Goal: Task Accomplishment & Management: Complete application form

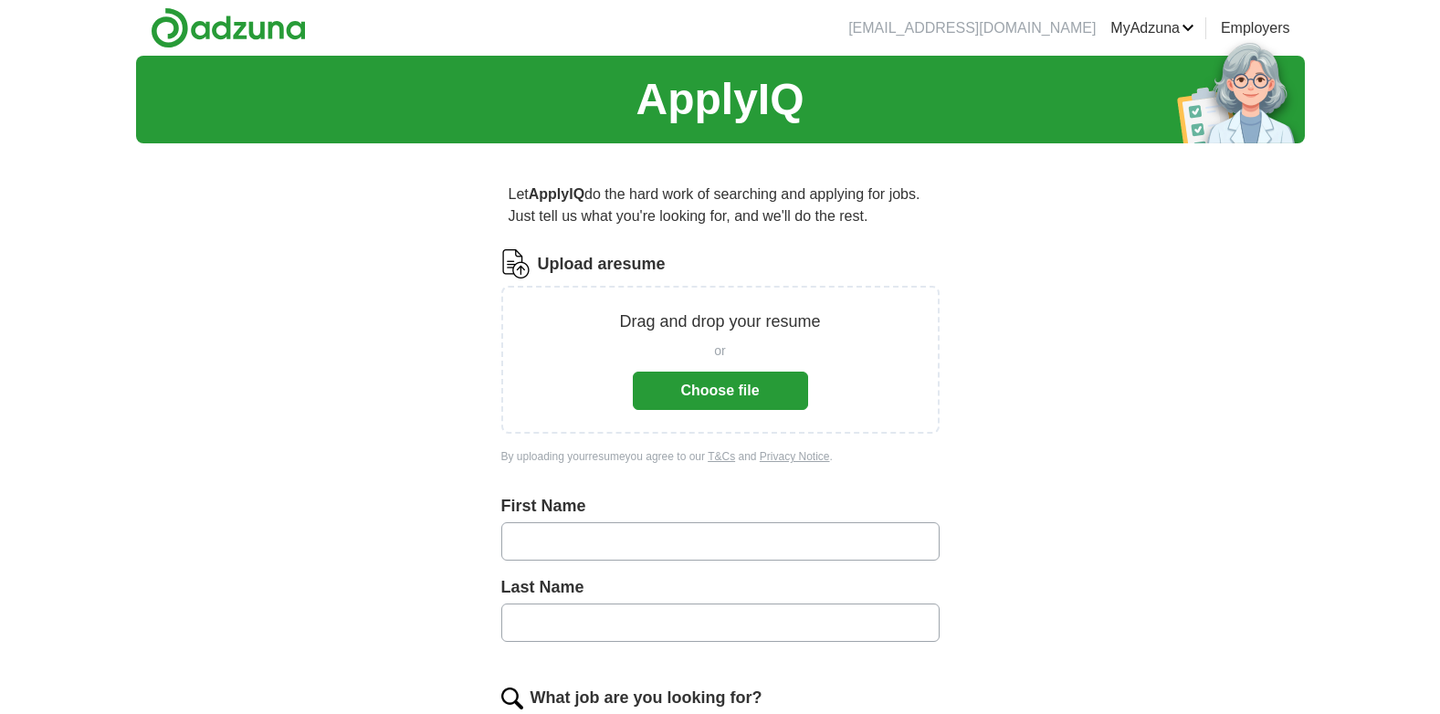
click at [695, 384] on button "Choose file" at bounding box center [720, 391] width 175 height 38
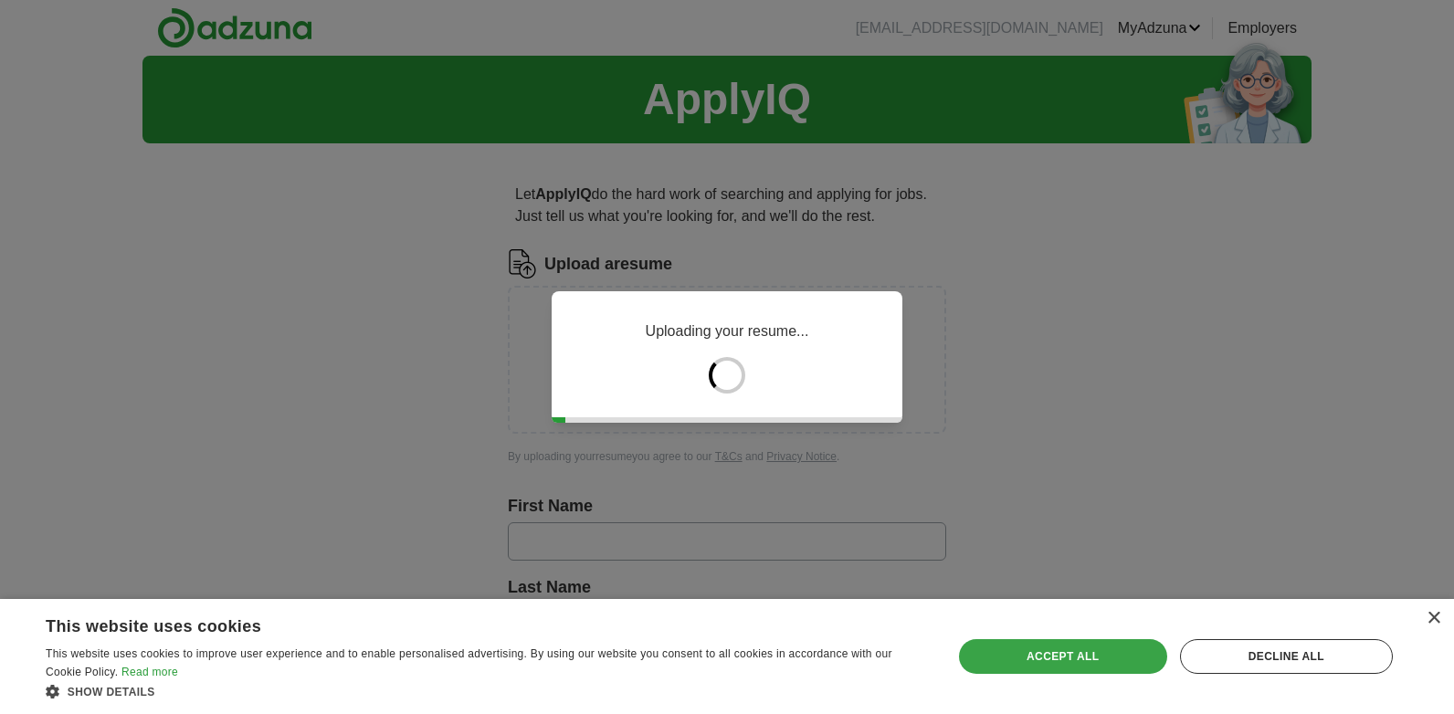
click at [1092, 653] on div "Accept all" at bounding box center [1063, 656] width 208 height 35
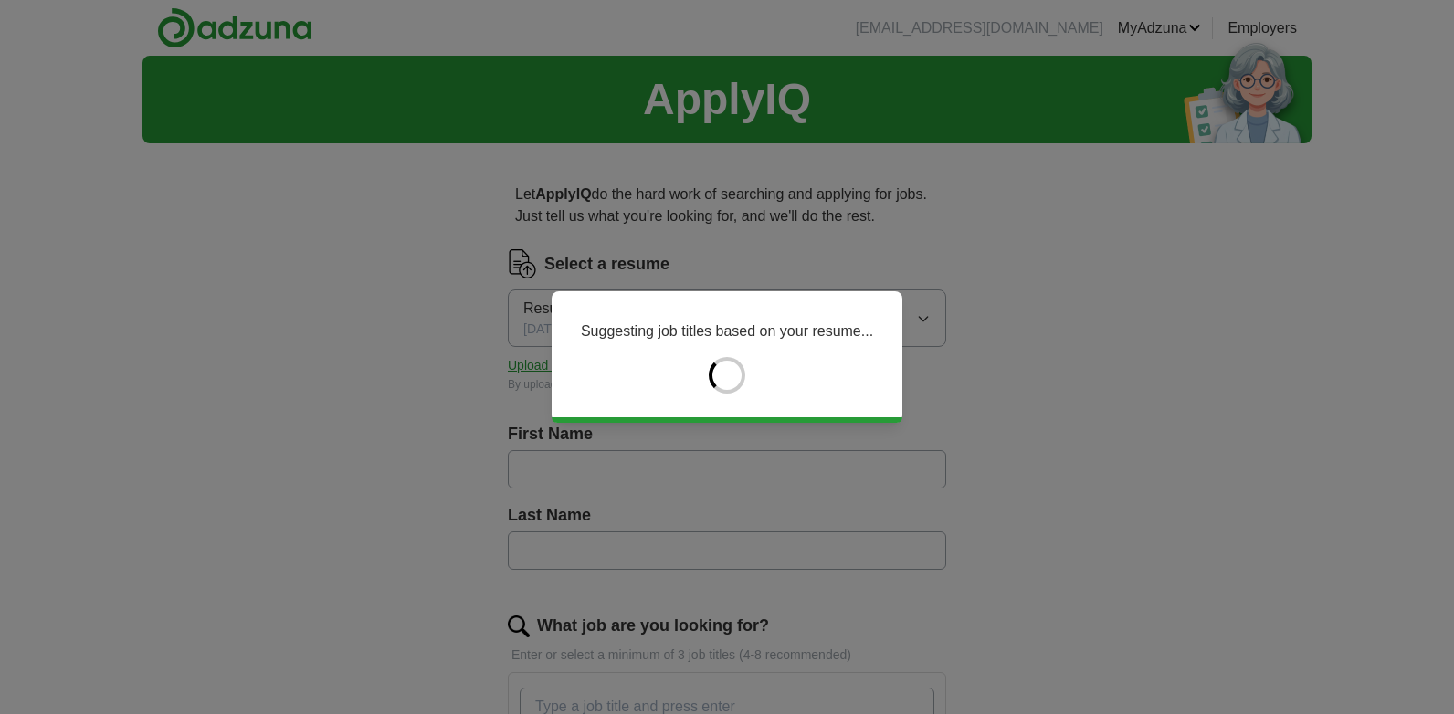
type input "*****"
type input "*******"
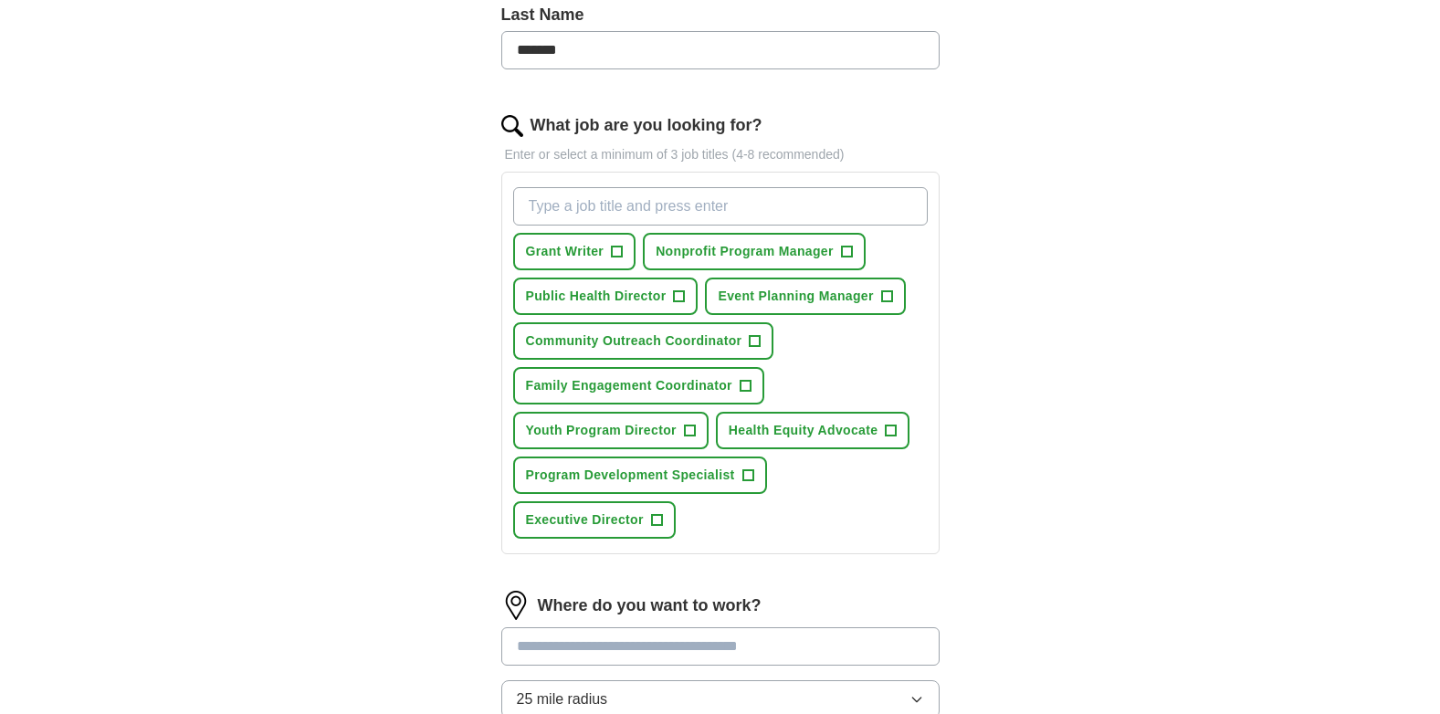
scroll to position [498, 0]
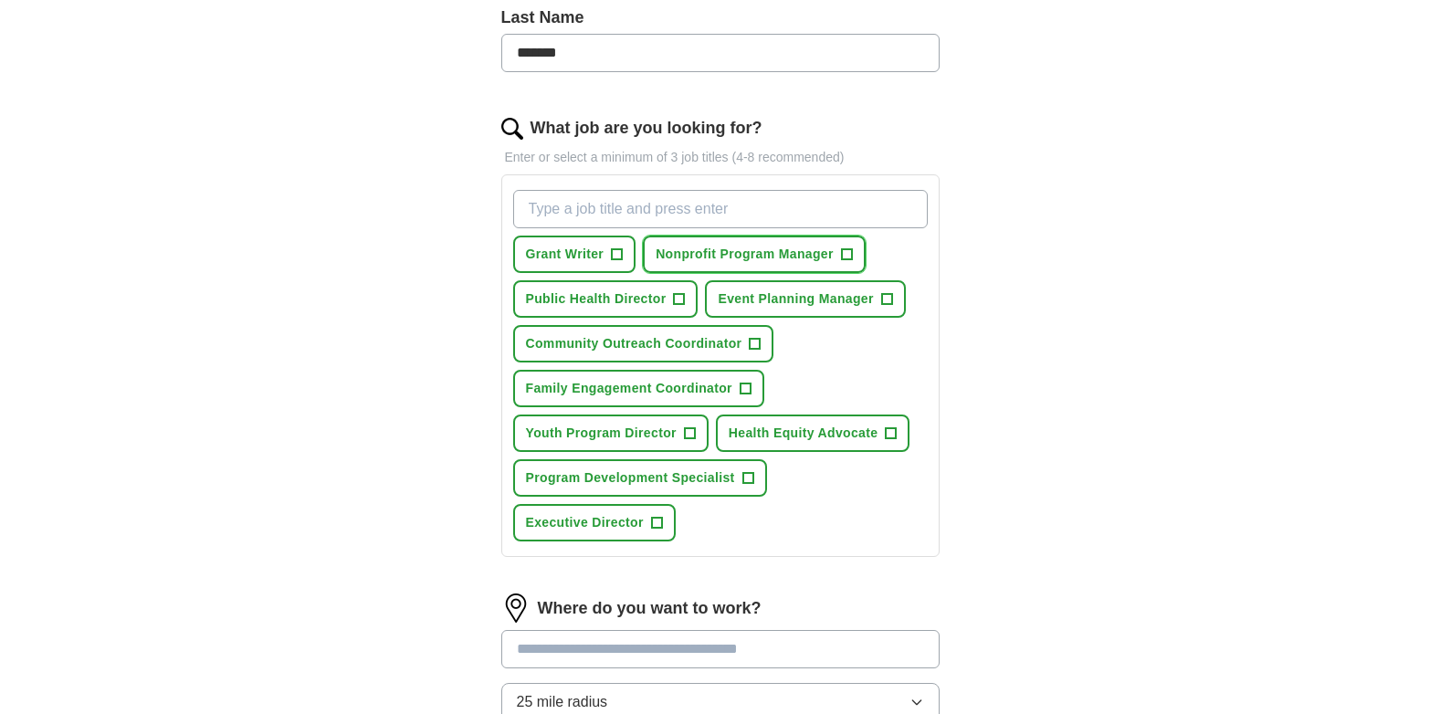
click at [734, 256] on span "Nonprofit Program Manager" at bounding box center [745, 254] width 178 height 19
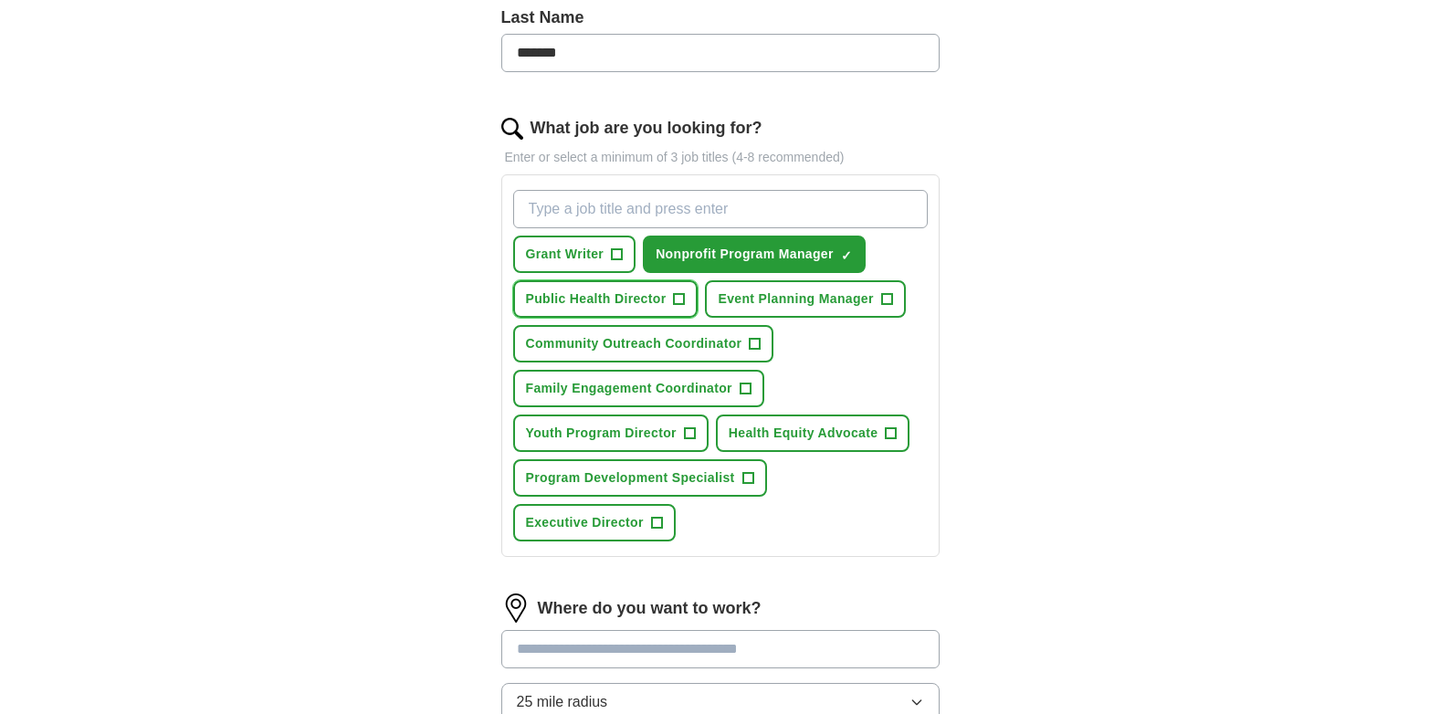
click at [665, 306] on span "Public Health Director" at bounding box center [596, 298] width 141 height 19
click at [803, 287] on button "Event Planning Manager +" at bounding box center [805, 298] width 200 height 37
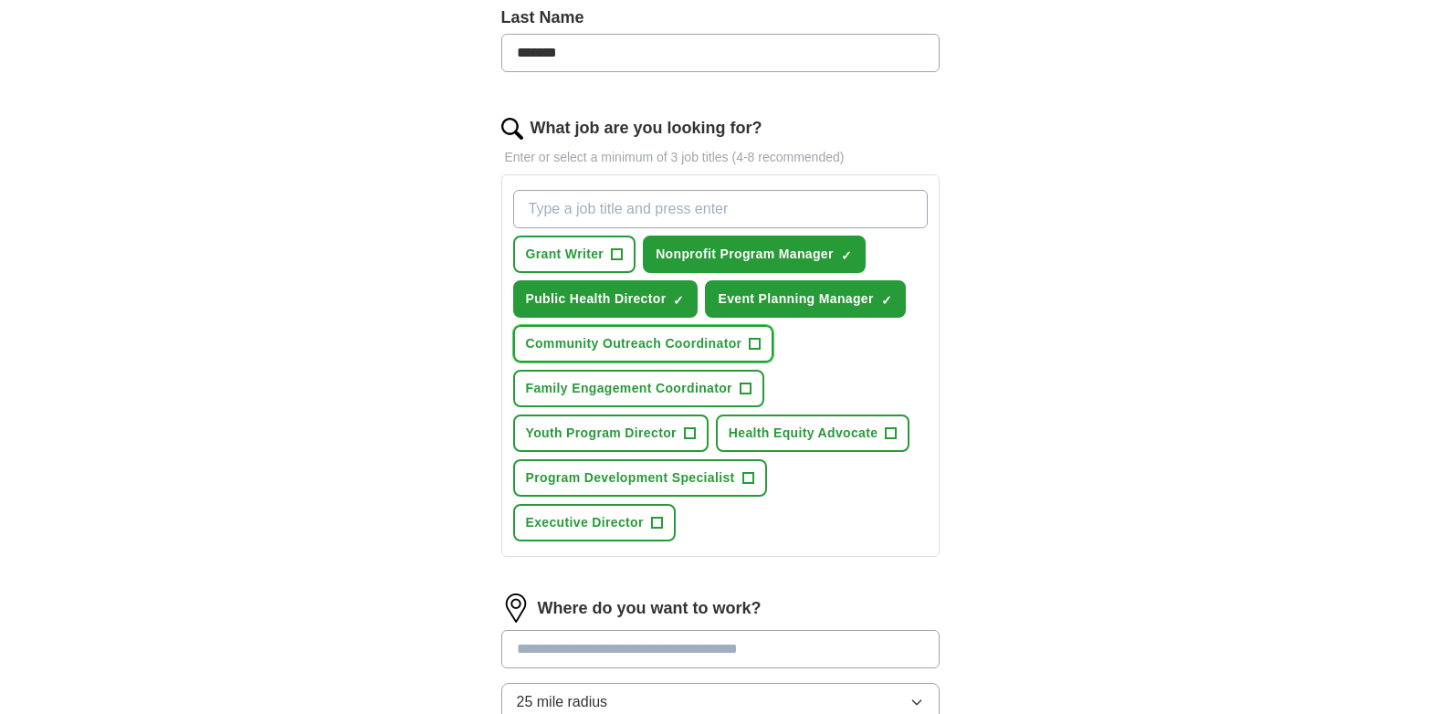
click at [705, 350] on span "Community Outreach Coordinator" at bounding box center [634, 343] width 216 height 19
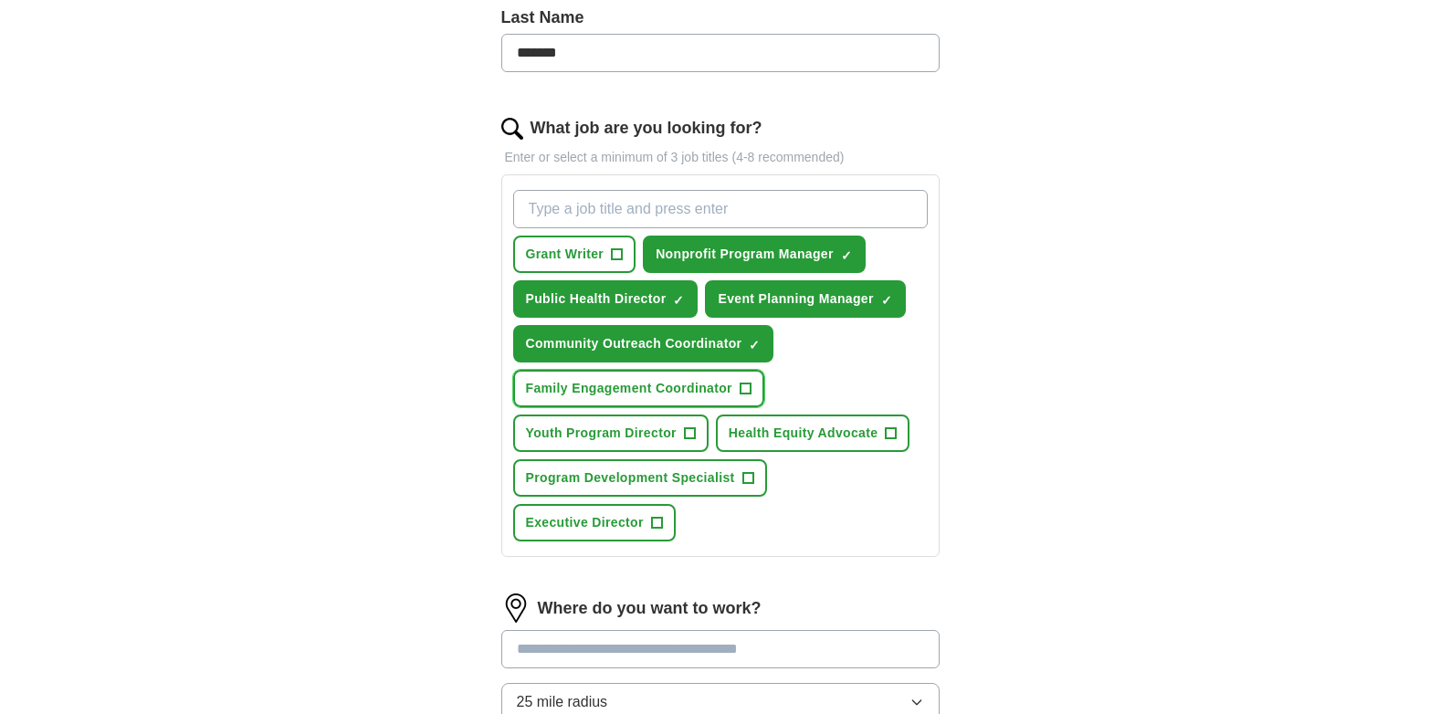
click at [695, 383] on span "Family Engagement Coordinator" at bounding box center [629, 388] width 206 height 19
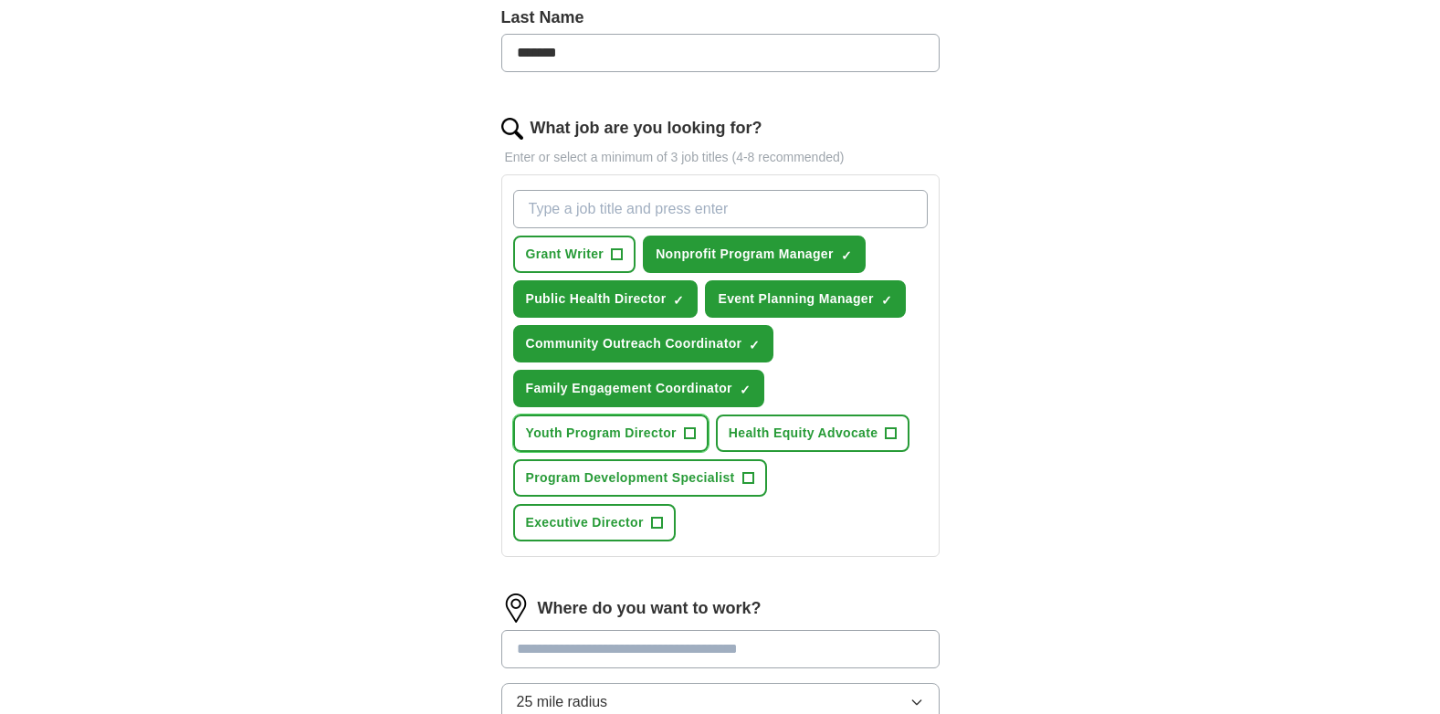
click at [660, 423] on button "Youth Program Director +" at bounding box center [610, 433] width 195 height 37
click at [753, 431] on span "Health Equity Advocate" at bounding box center [804, 433] width 150 height 19
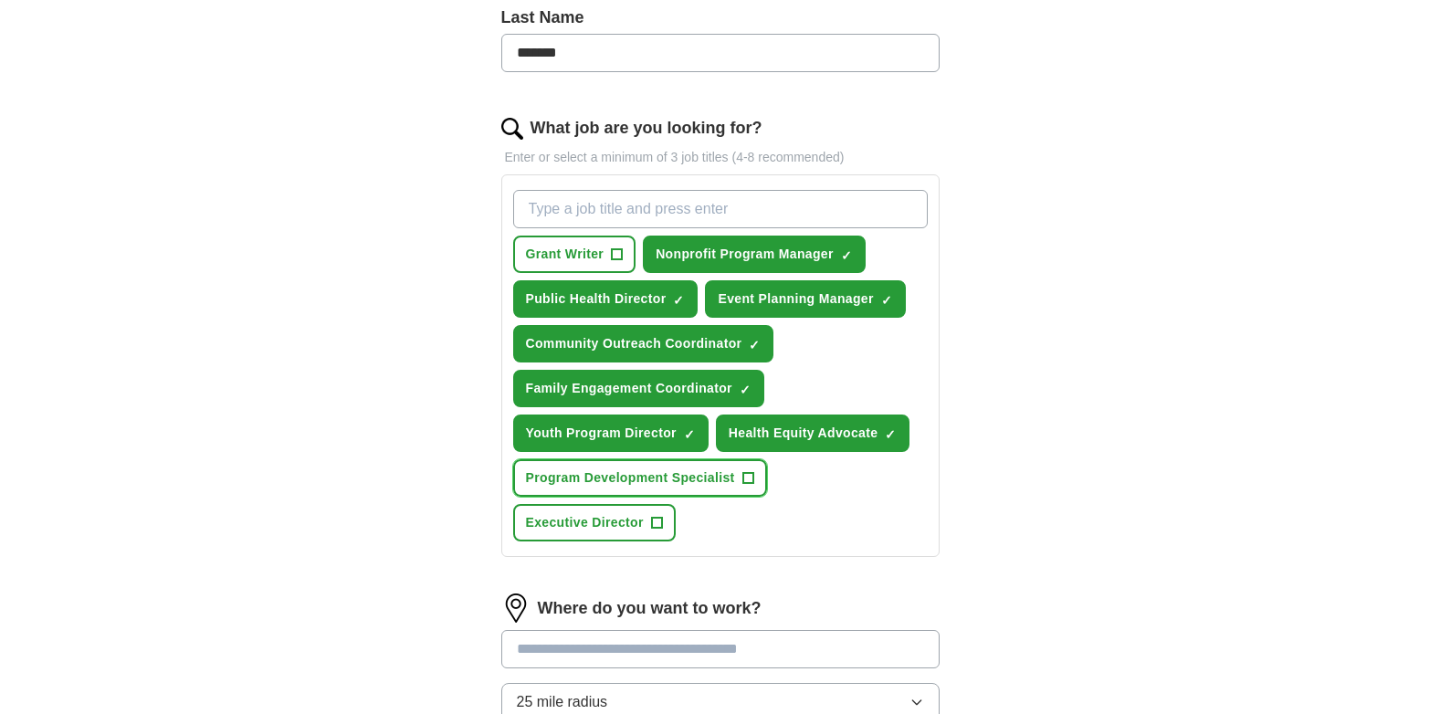
click at [693, 490] on button "Program Development Specialist +" at bounding box center [640, 477] width 254 height 37
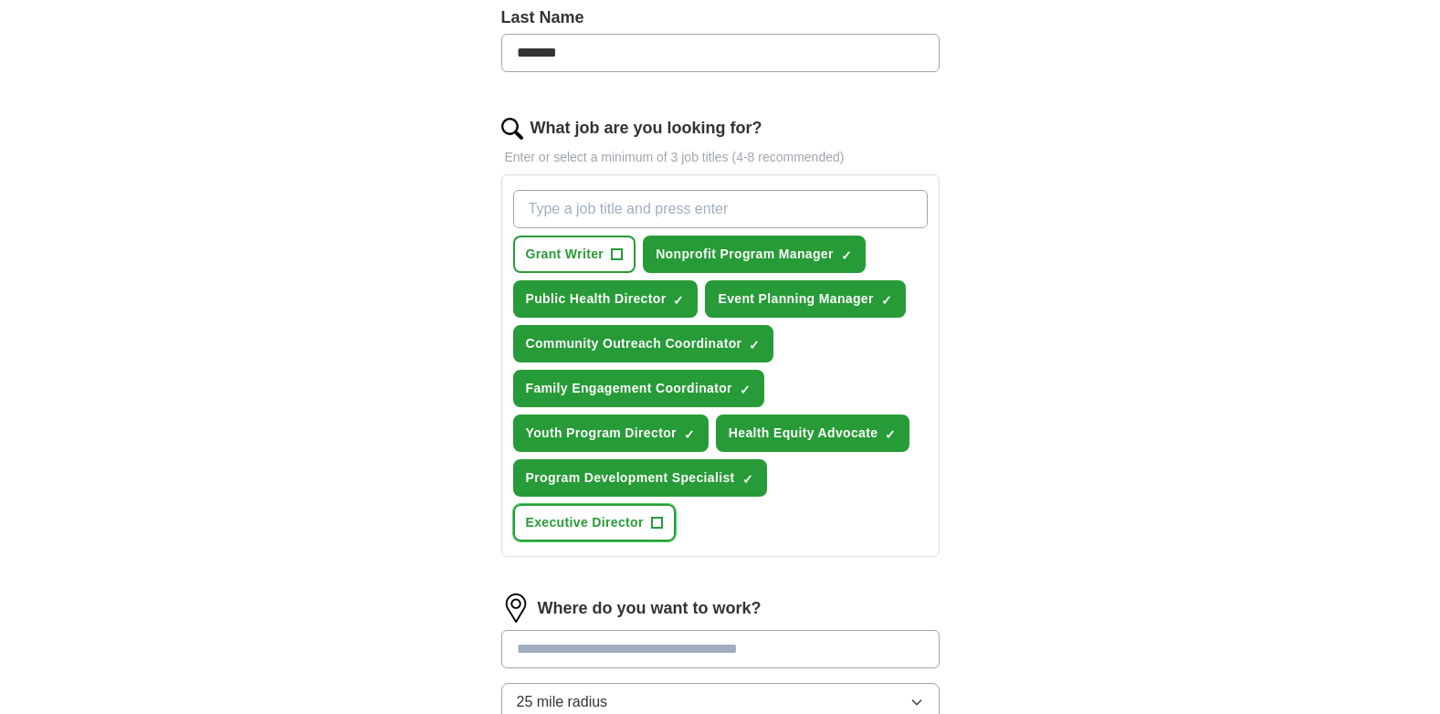
click at [595, 520] on span "Executive Director" at bounding box center [585, 522] width 118 height 19
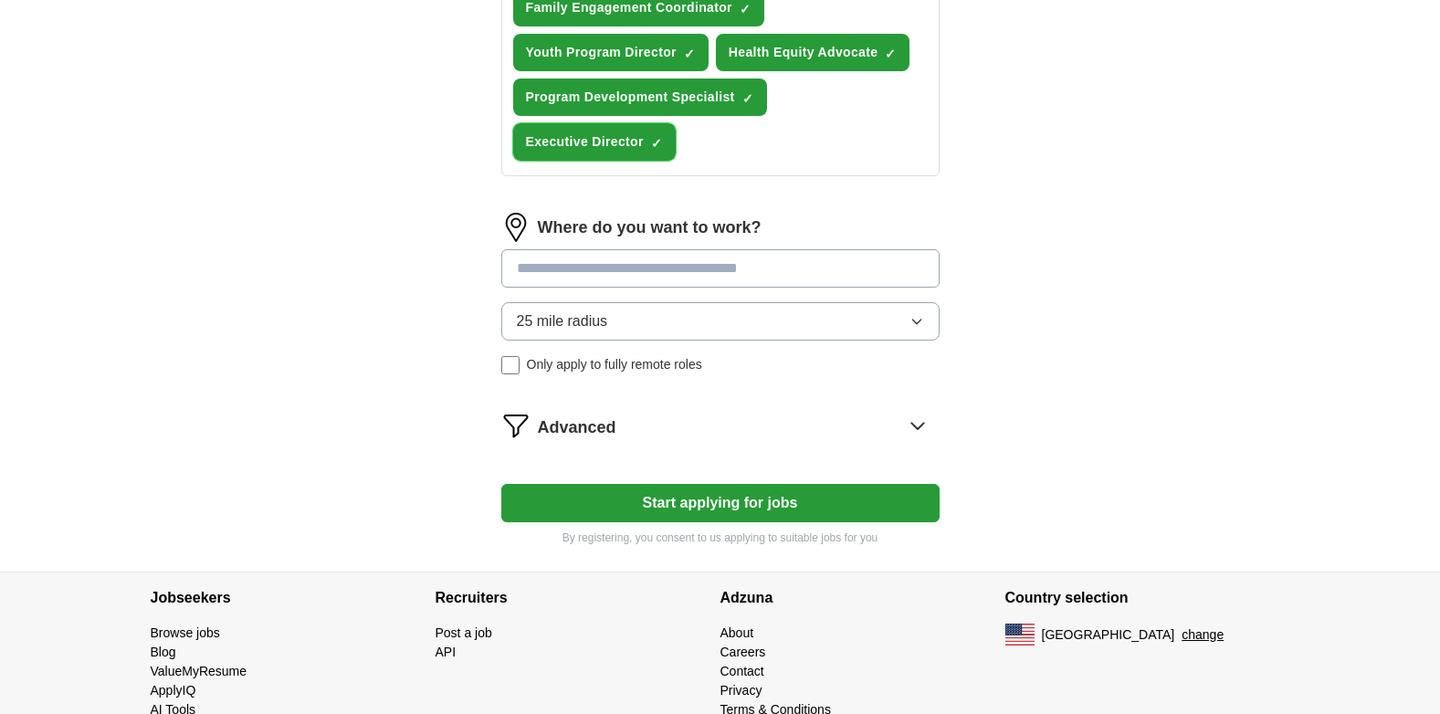
scroll to position [880, 0]
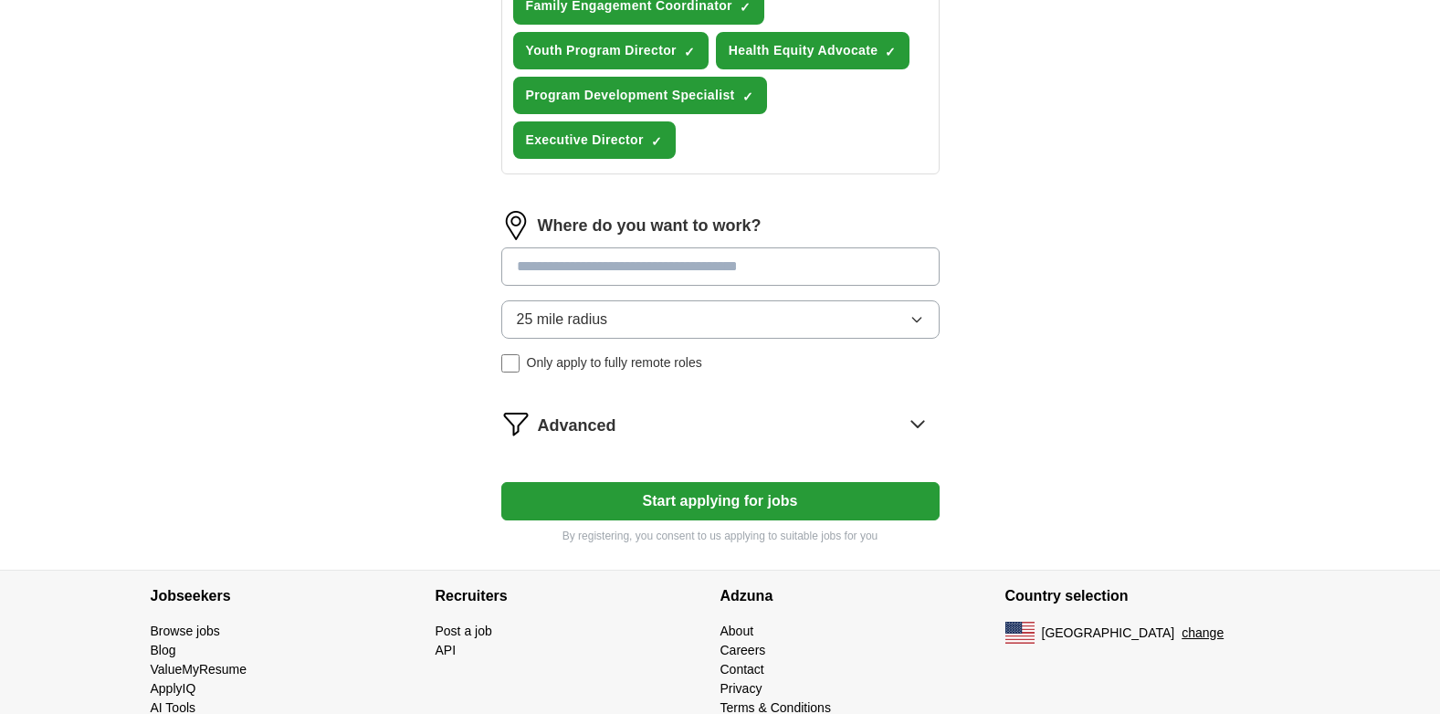
click at [612, 500] on button "Start applying for jobs" at bounding box center [720, 501] width 438 height 38
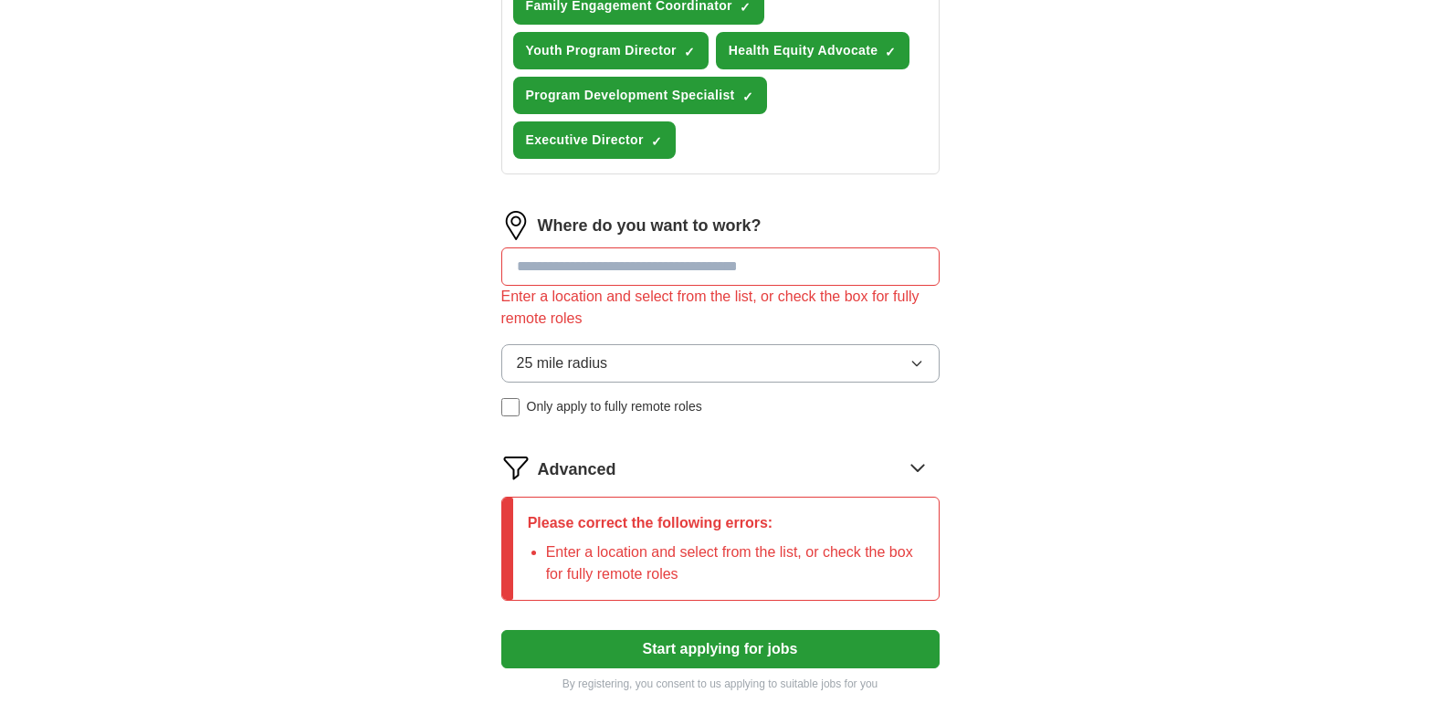
click at [718, 266] on input at bounding box center [720, 266] width 438 height 38
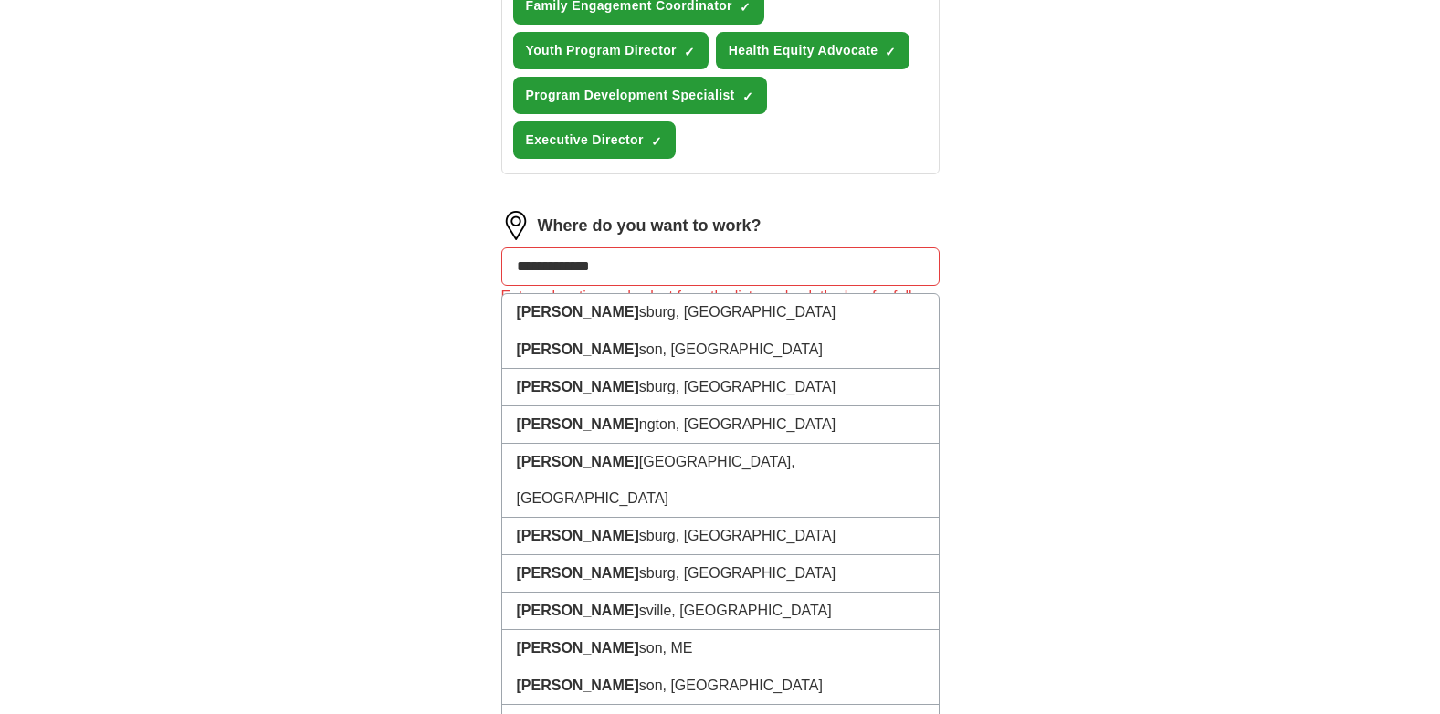
type input "**********"
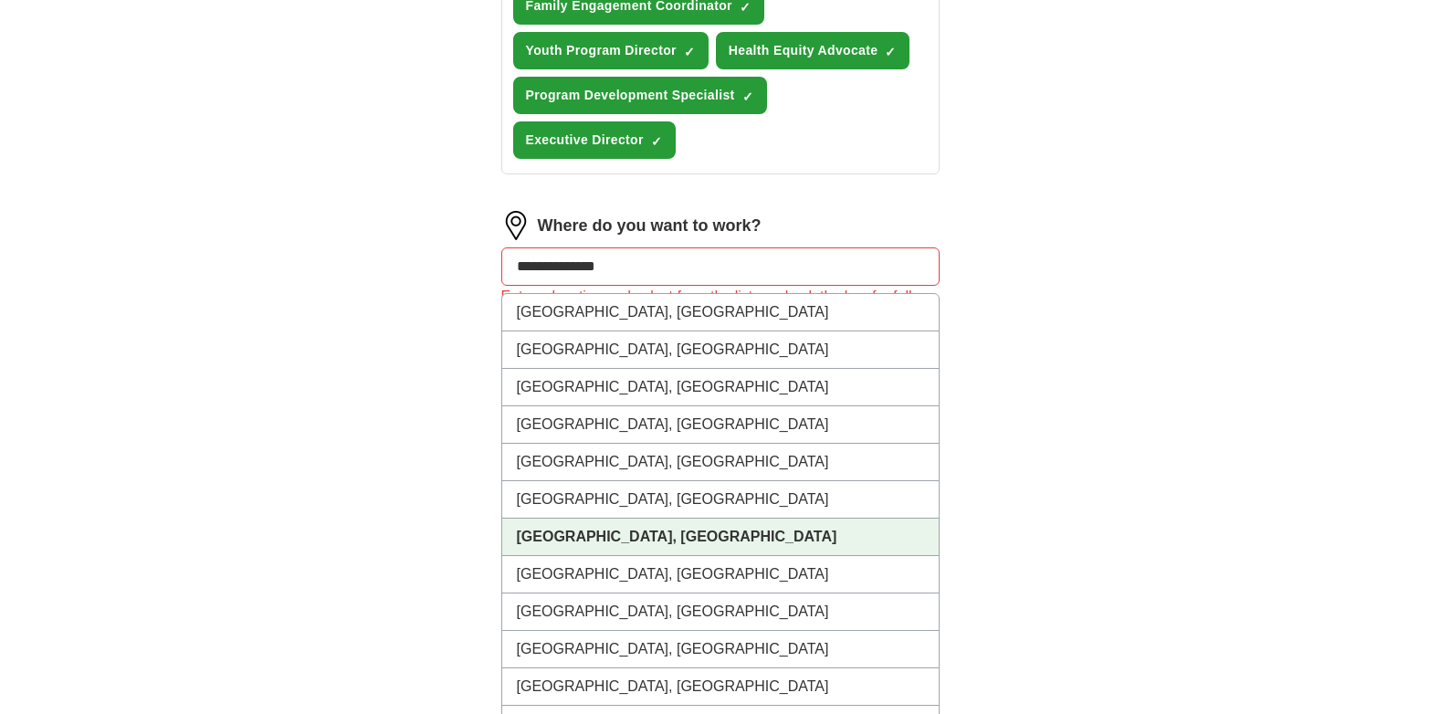
click at [554, 548] on li "[GEOGRAPHIC_DATA], [GEOGRAPHIC_DATA]" at bounding box center [720, 537] width 437 height 37
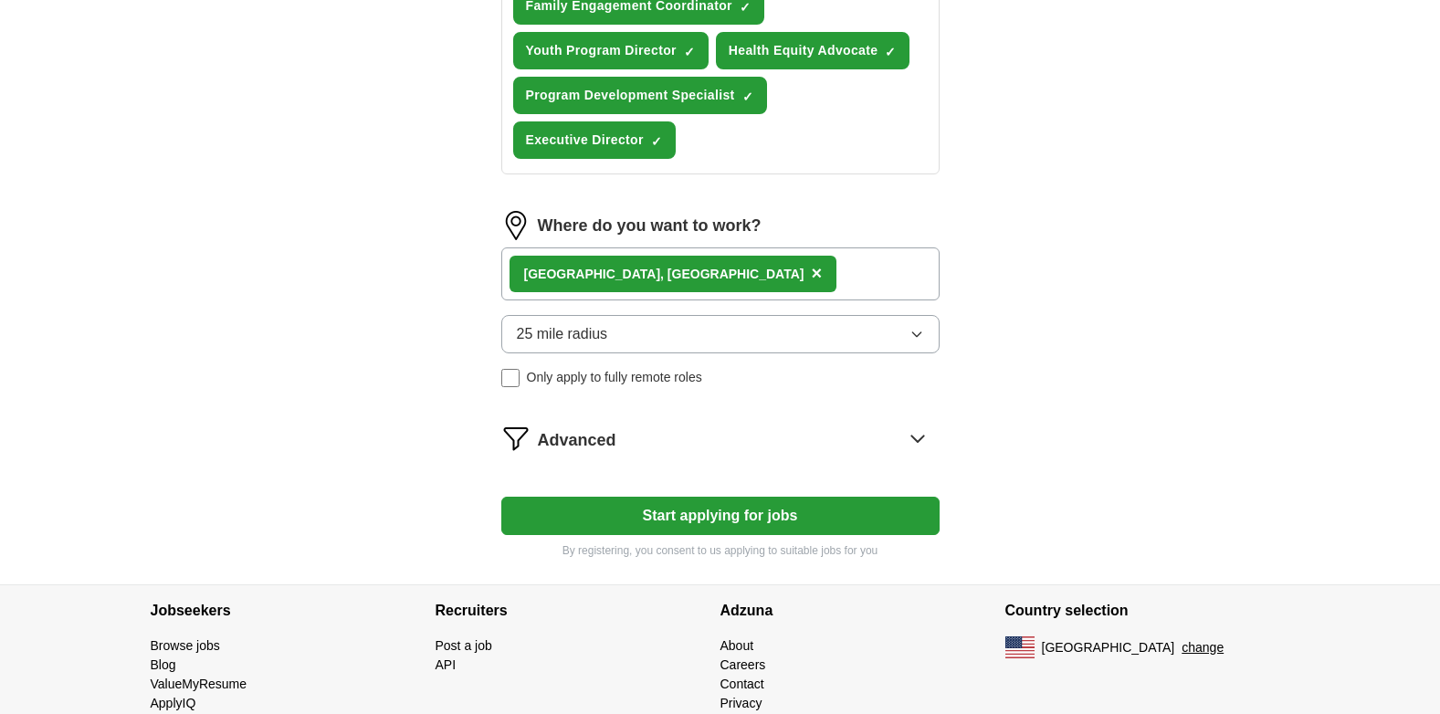
click at [628, 328] on button "25 mile radius" at bounding box center [720, 334] width 438 height 38
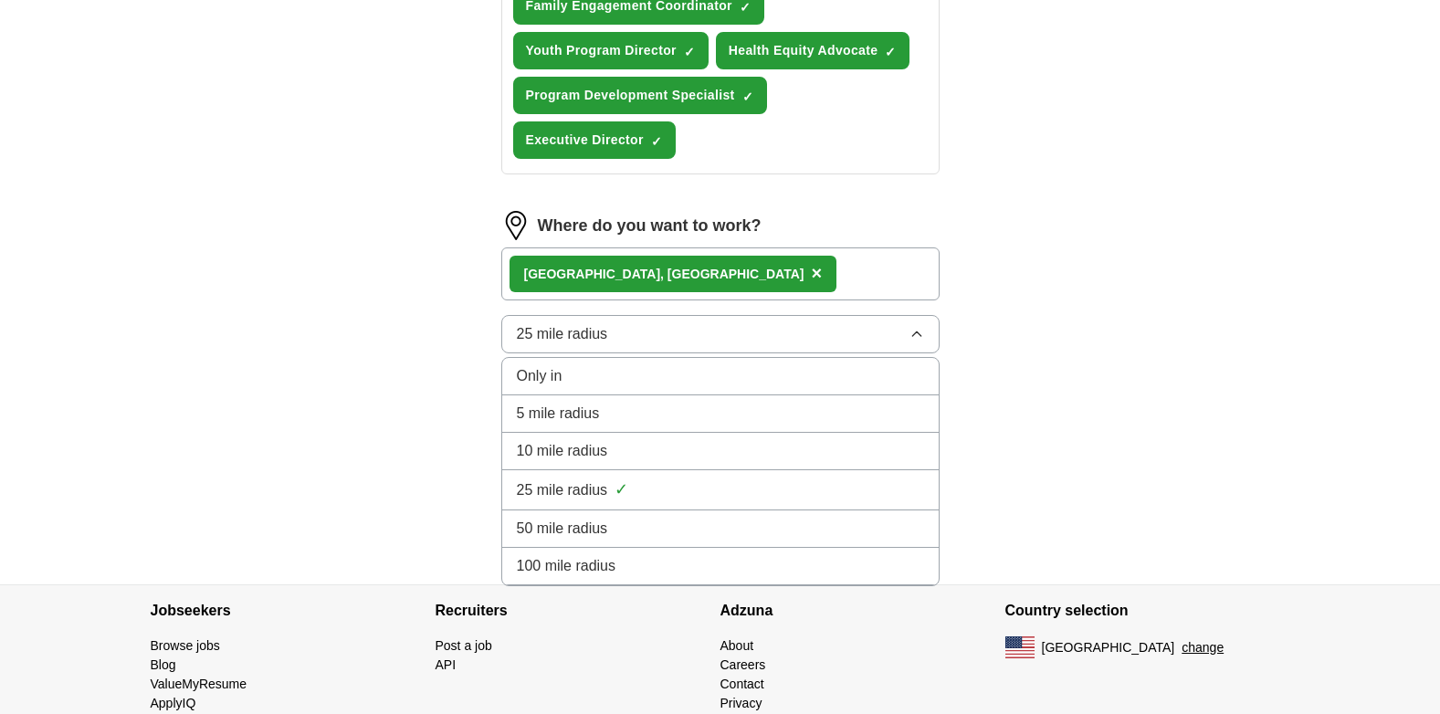
click at [601, 453] on span "10 mile radius" at bounding box center [562, 451] width 91 height 22
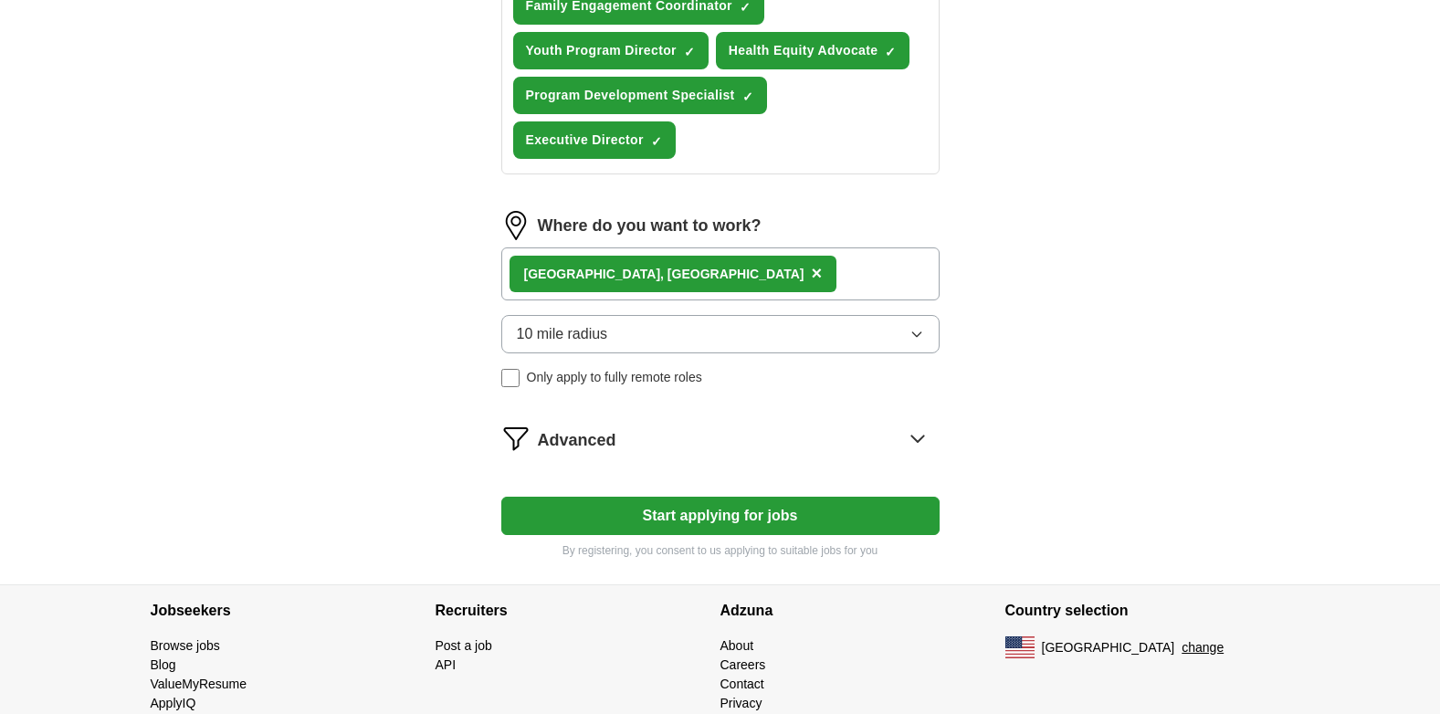
click at [630, 513] on button "Start applying for jobs" at bounding box center [720, 516] width 438 height 38
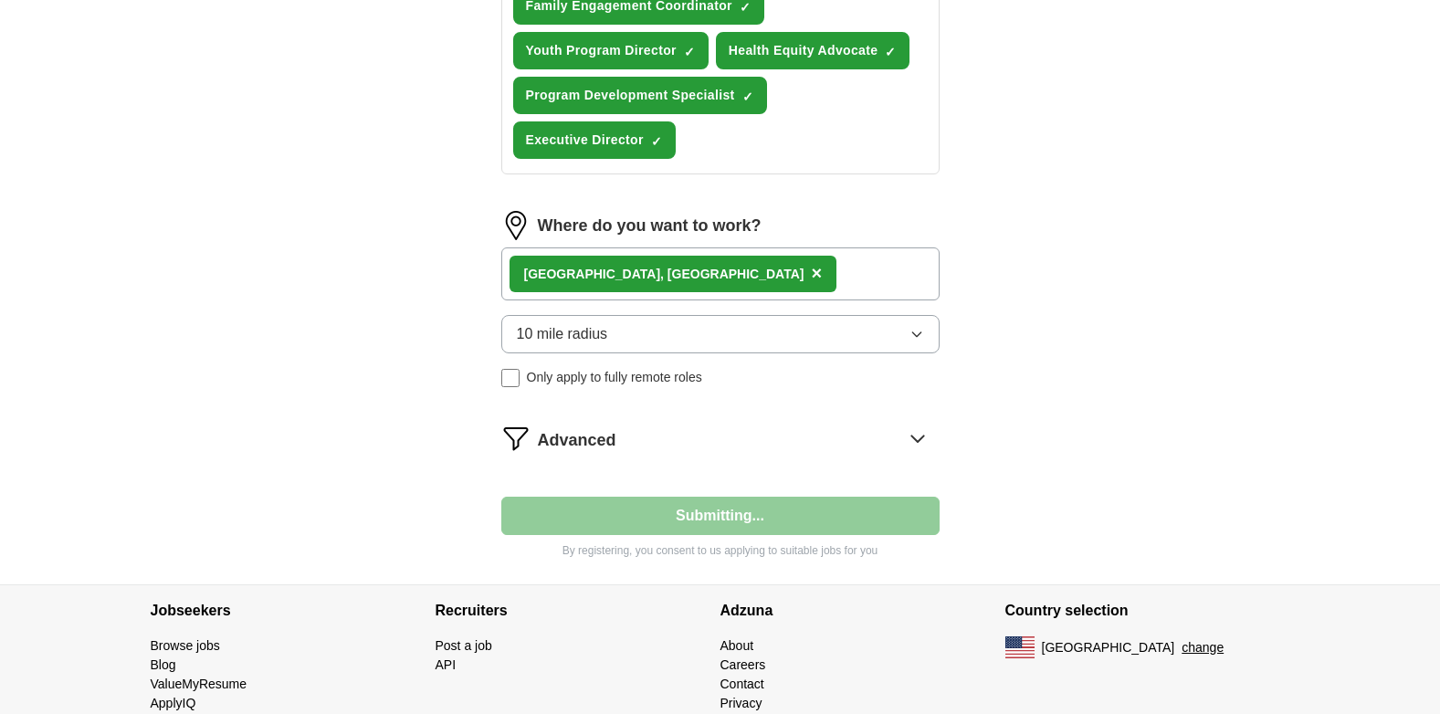
select select "**"
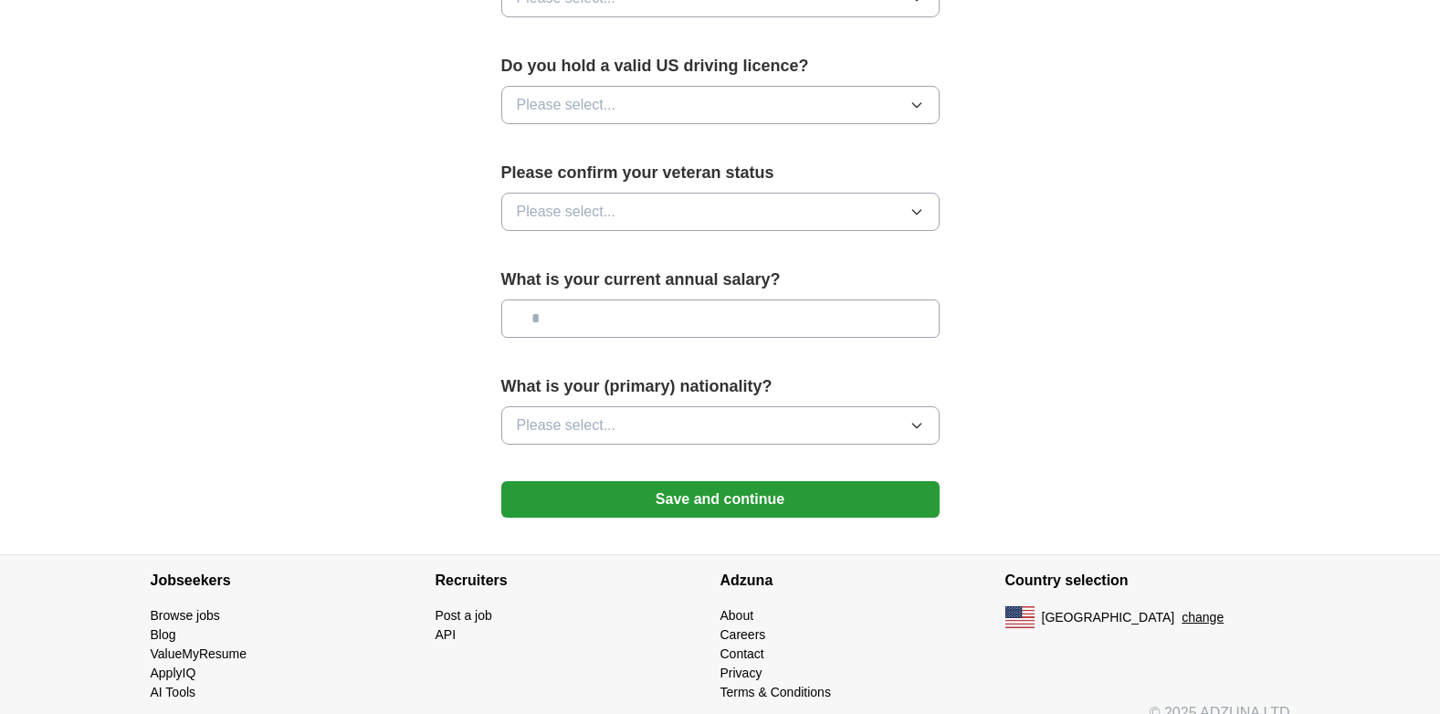
scroll to position [199, 0]
